Goal: Task Accomplishment & Management: Use online tool/utility

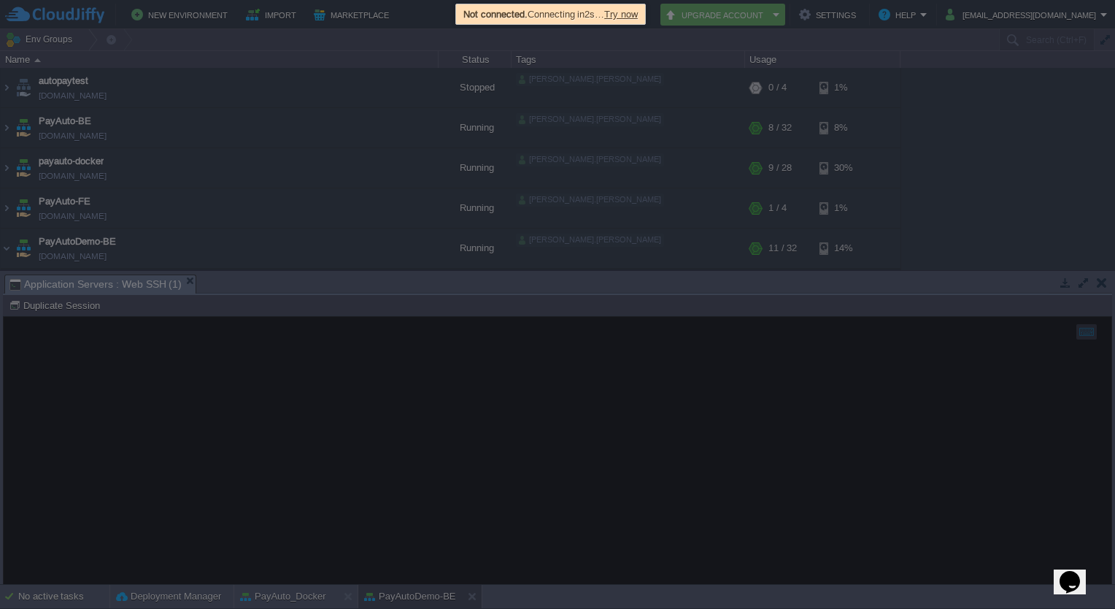
scroll to position [93, 0]
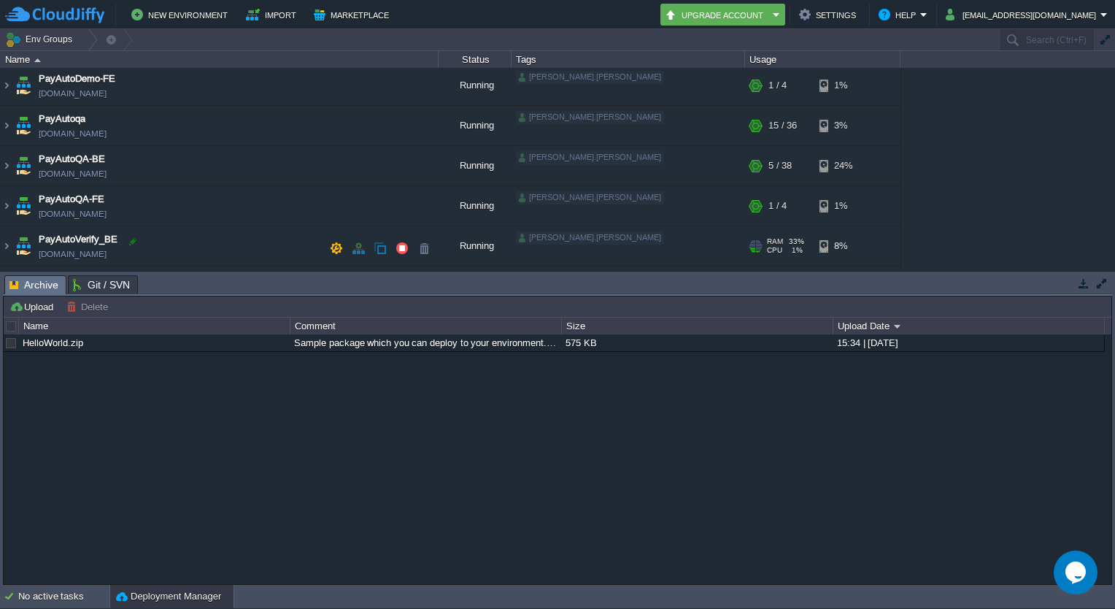
scroll to position [198, 0]
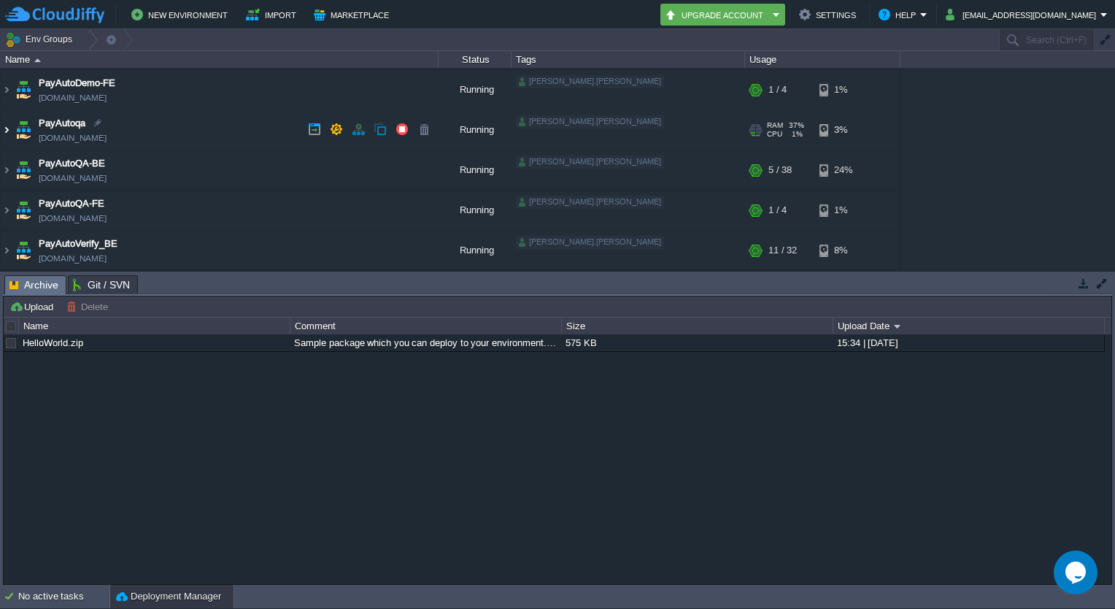
click at [6, 130] on img at bounding box center [7, 129] width 12 height 39
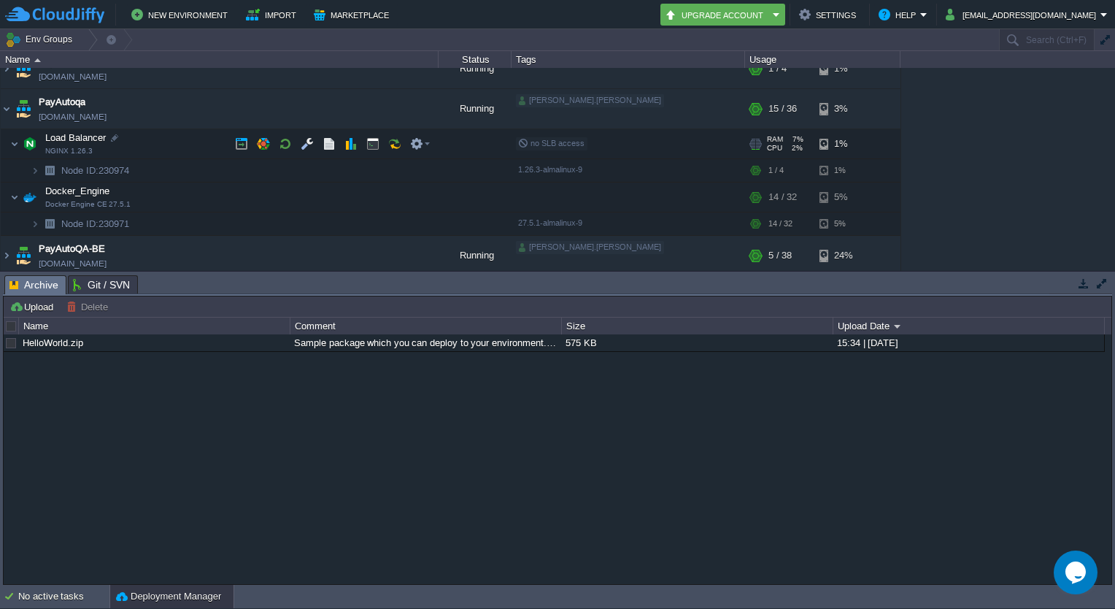
scroll to position [219, 0]
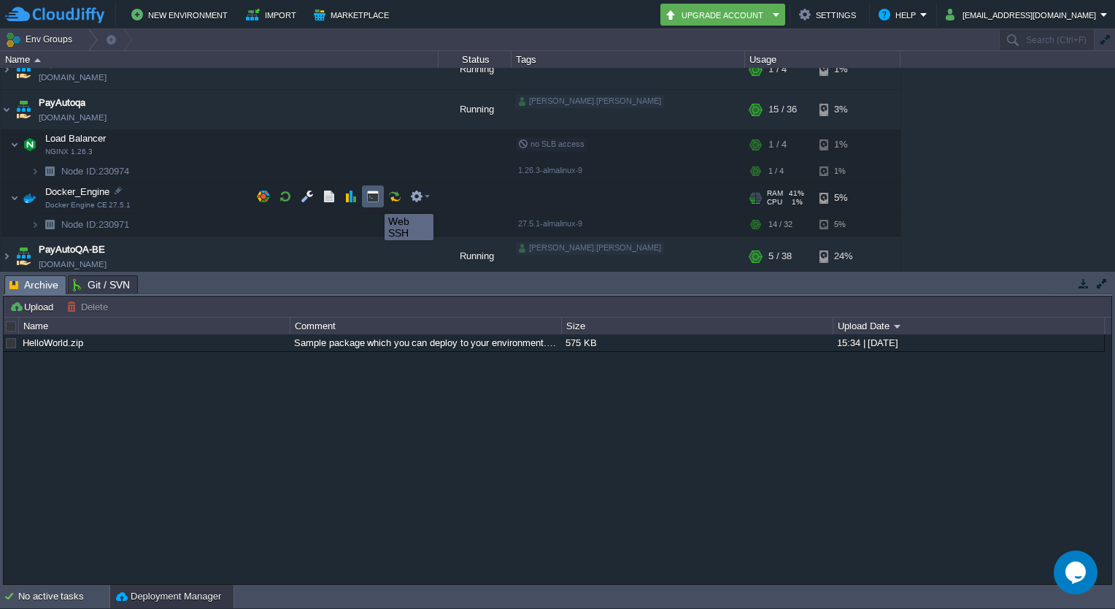
click at [374, 201] on button "button" at bounding box center [372, 196] width 13 height 13
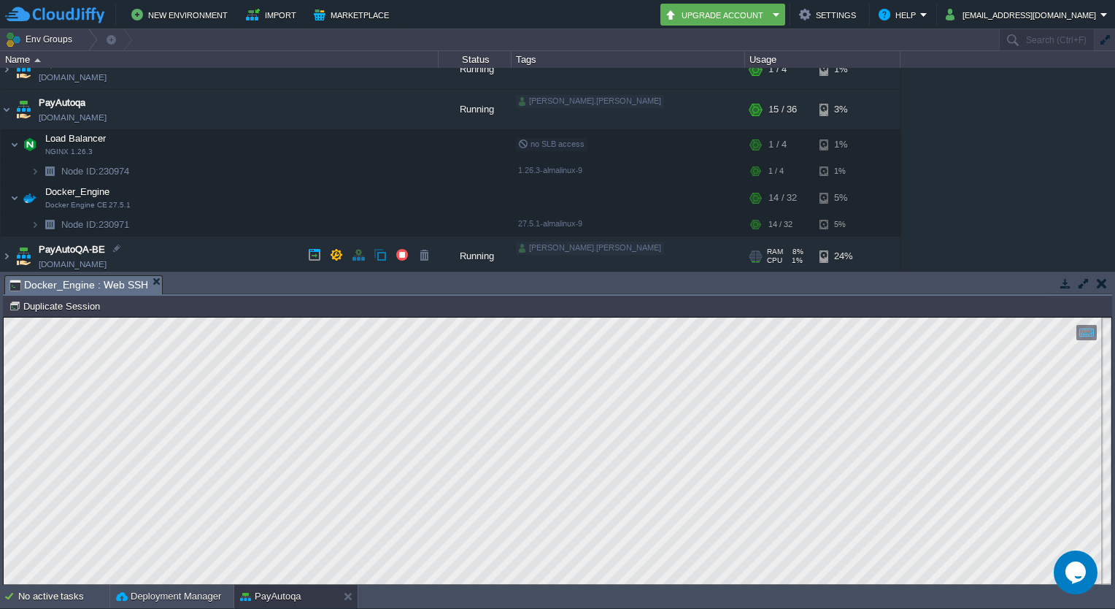
scroll to position [315, 0]
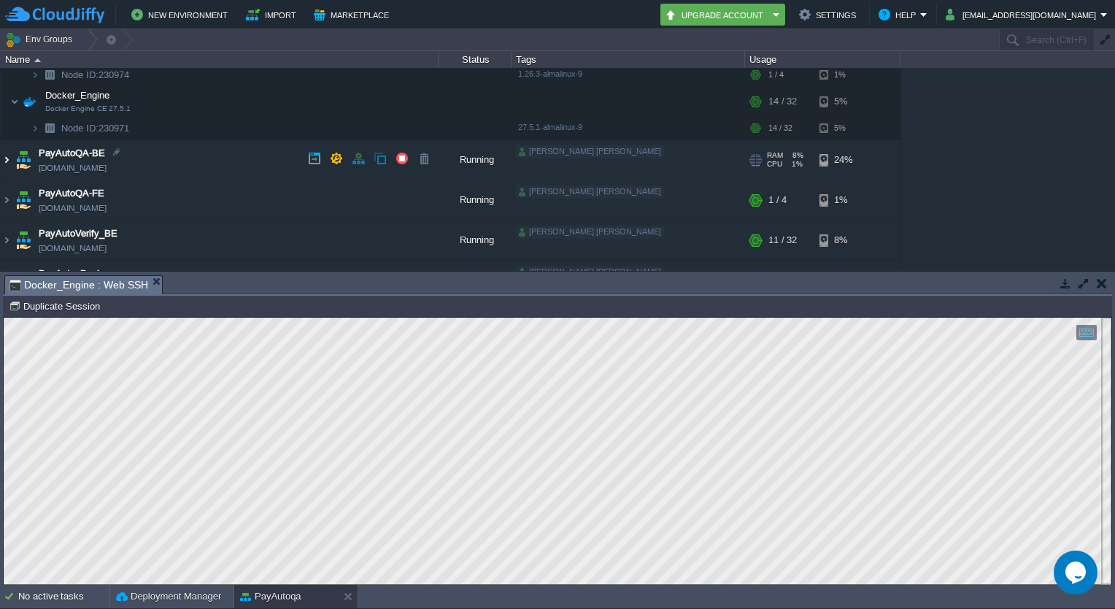
click at [5, 156] on img at bounding box center [7, 159] width 12 height 39
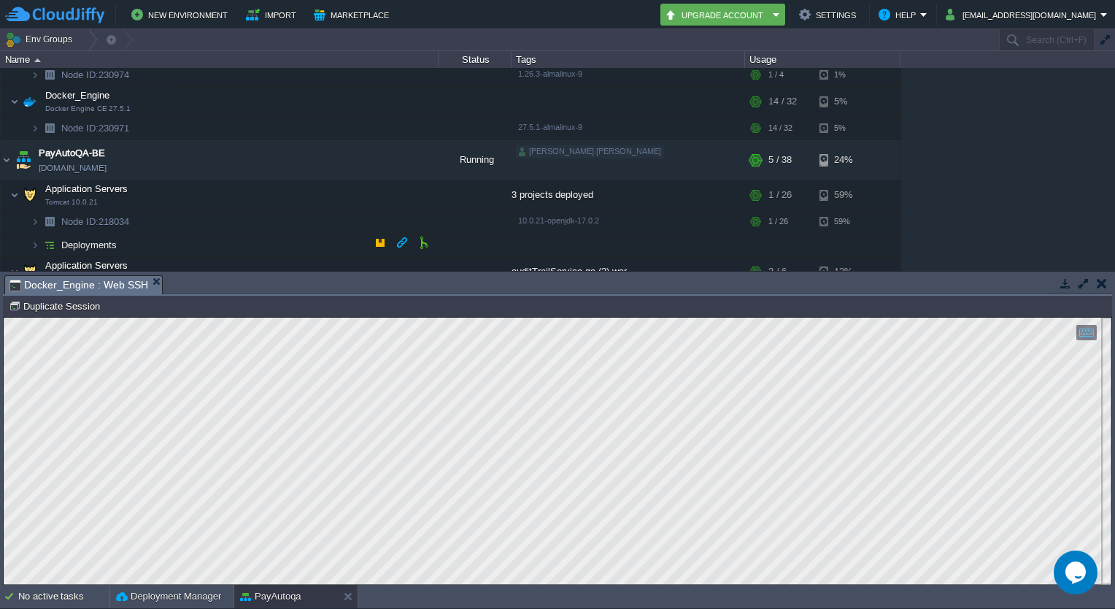
scroll to position [425, 0]
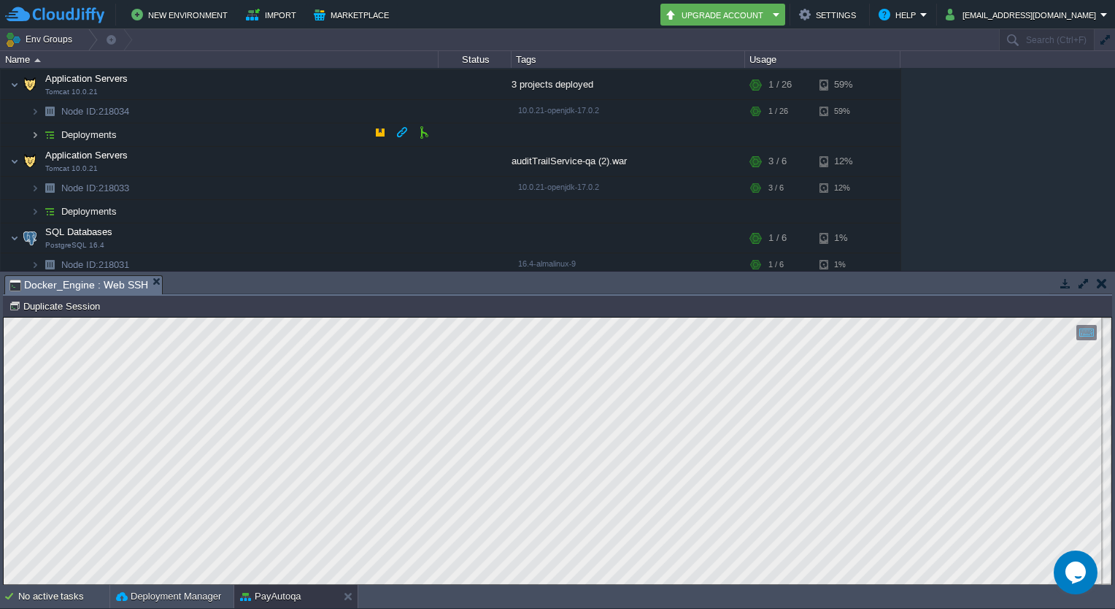
click at [32, 132] on img at bounding box center [35, 134] width 9 height 23
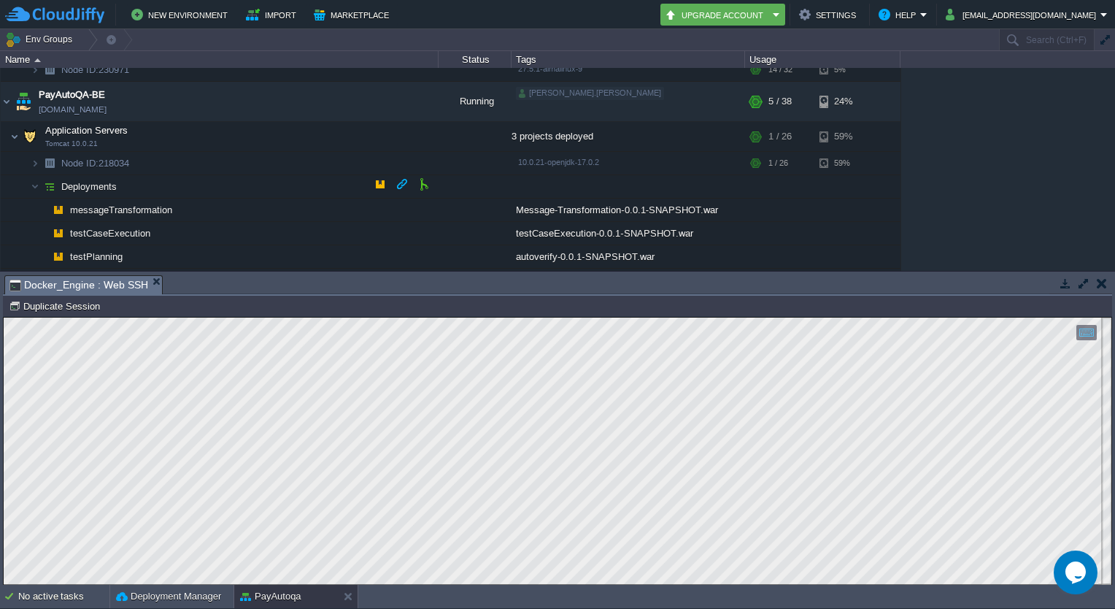
scroll to position [373, 0]
click at [288, 136] on button "button" at bounding box center [285, 134] width 13 height 13
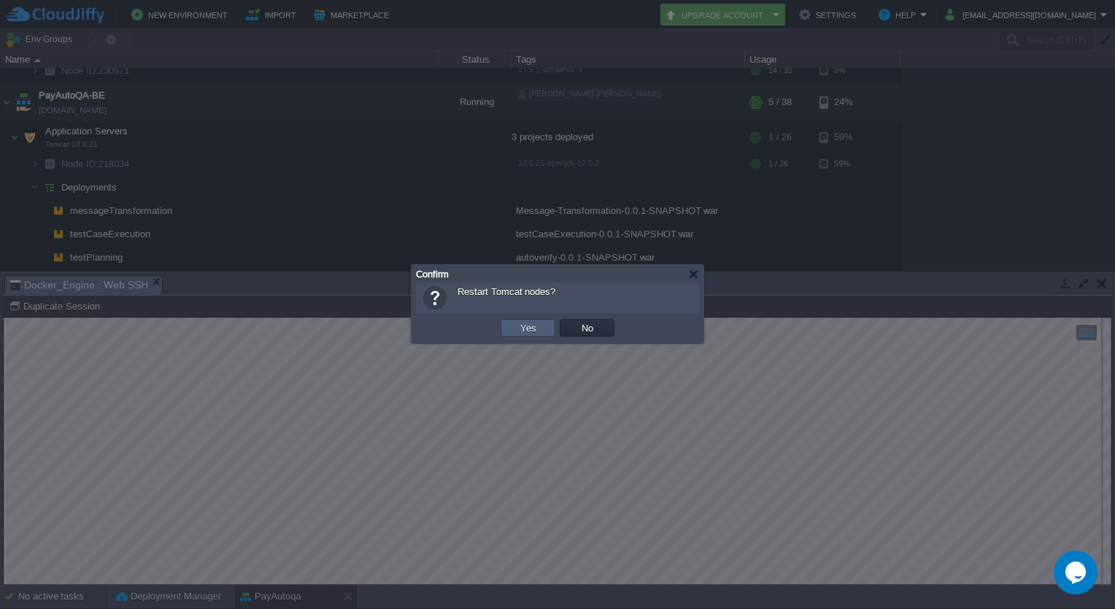
click at [510, 322] on td "Yes" at bounding box center [528, 328] width 55 height 18
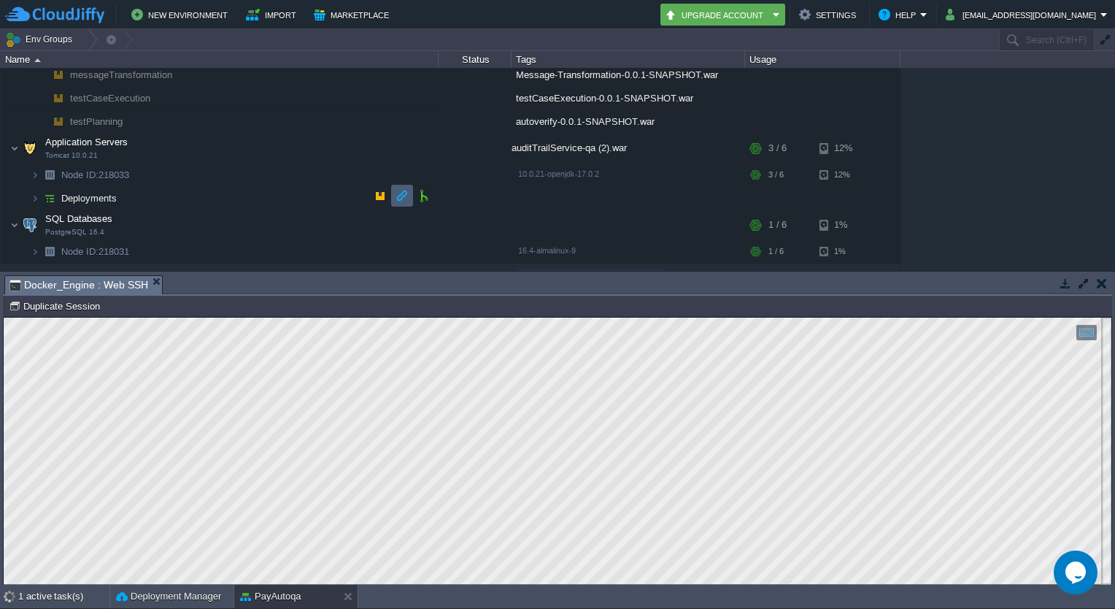
scroll to position [508, 0]
click at [34, 196] on img at bounding box center [35, 199] width 9 height 23
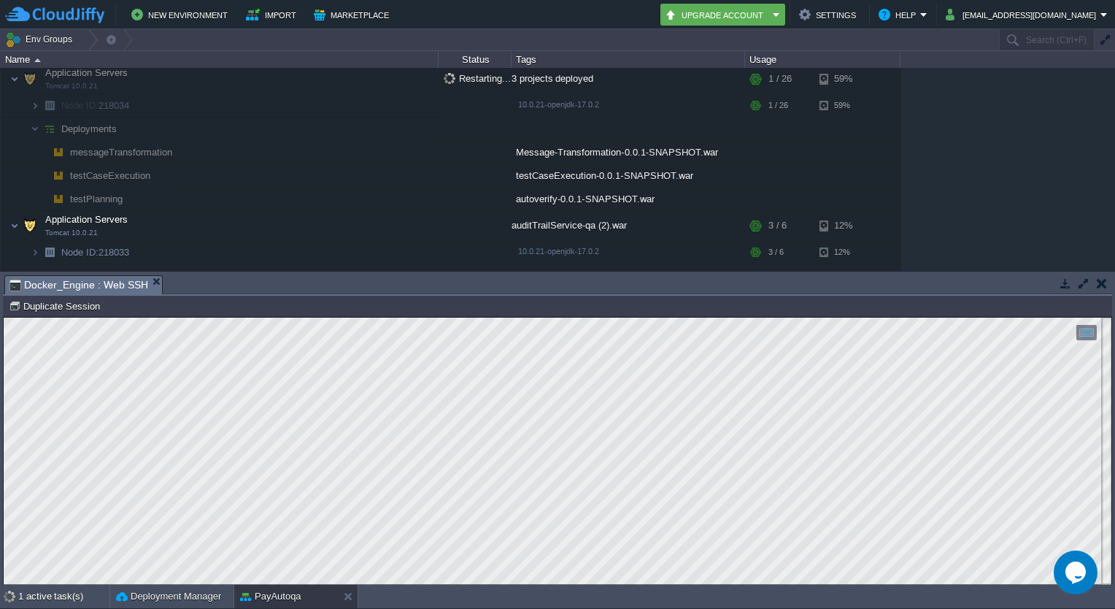
scroll to position [397, 0]
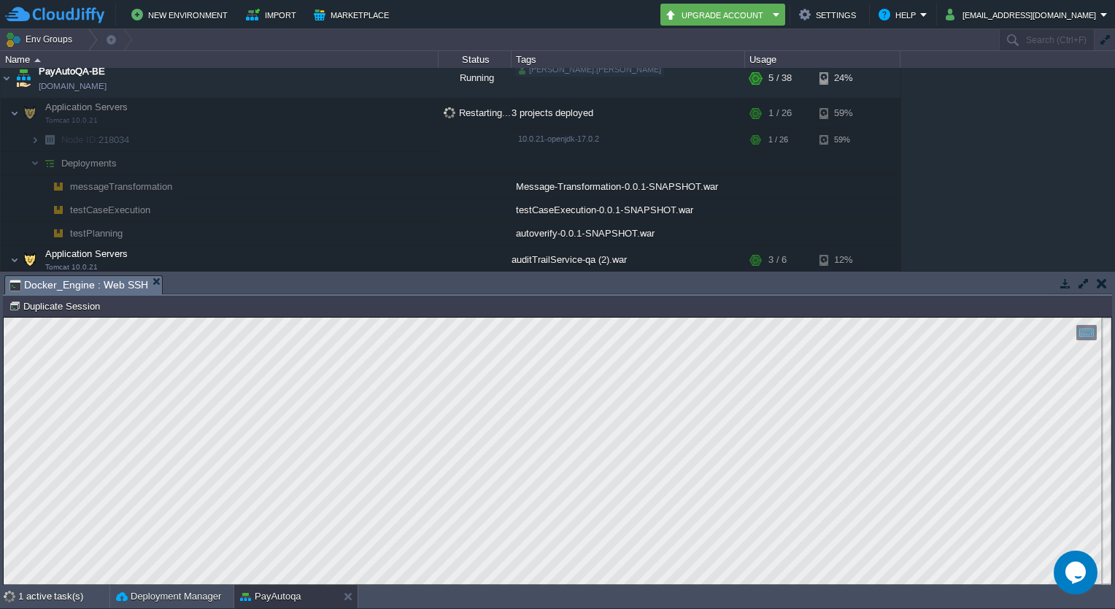
click at [379, 177] on td "messageTransformation" at bounding box center [220, 186] width 438 height 23
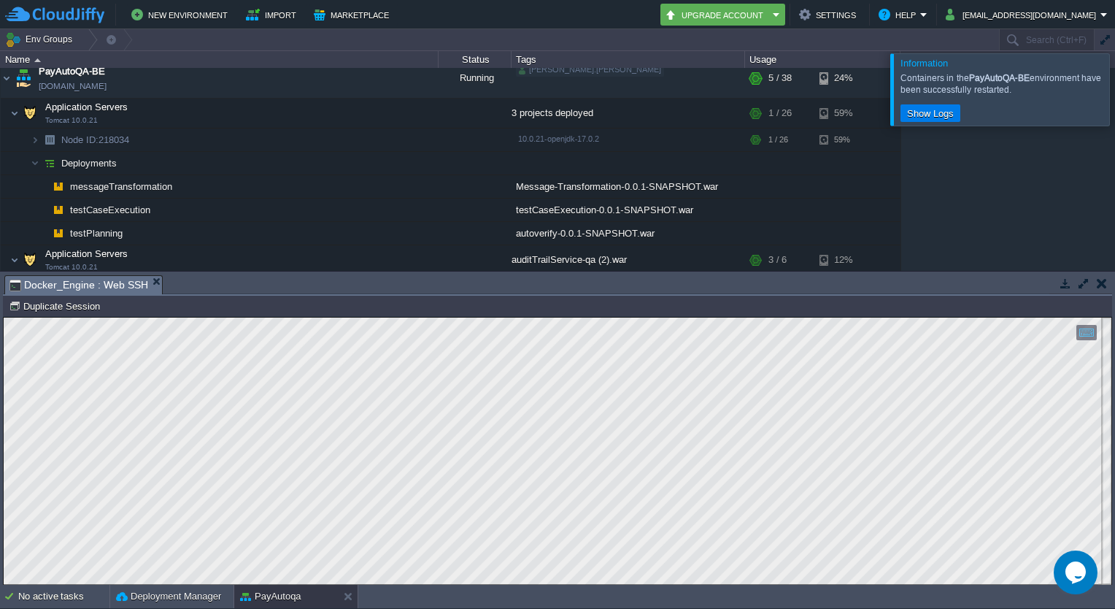
click at [1114, 84] on div at bounding box center [1133, 89] width 0 height 72
